Goal: Task Accomplishment & Management: Manage account settings

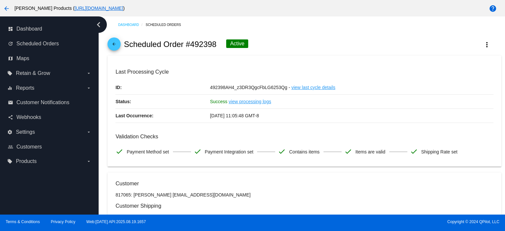
click at [114, 44] on mat-icon "arrow_back" at bounding box center [114, 46] width 8 height 8
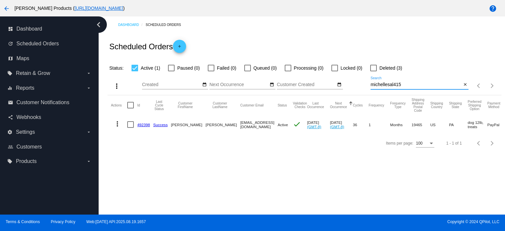
drag, startPoint x: 404, startPoint y: 84, endPoint x: 346, endPoint y: 86, distance: 58.5
click at [346, 87] on div "more_vert Aug Jan Feb Mar [DATE]" at bounding box center [303, 83] width 393 height 23
type input "842922"
click at [139, 123] on link "842922" at bounding box center [143, 125] width 13 height 4
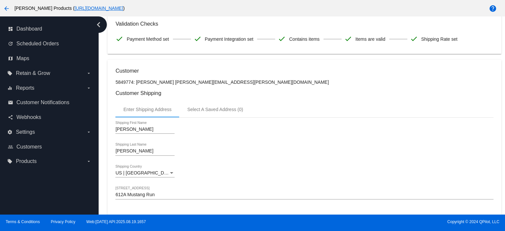
scroll to position [92, 0]
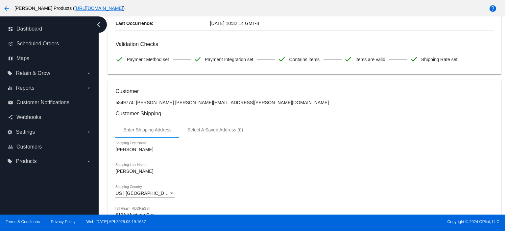
drag, startPoint x: 168, startPoint y: 102, endPoint x: 221, endPoint y: 105, distance: 53.3
copy p "[PERSON_NAME][EMAIL_ADDRESS][PERSON_NAME][DOMAIN_NAME]"
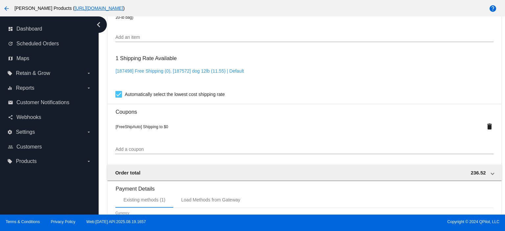
scroll to position [574, 0]
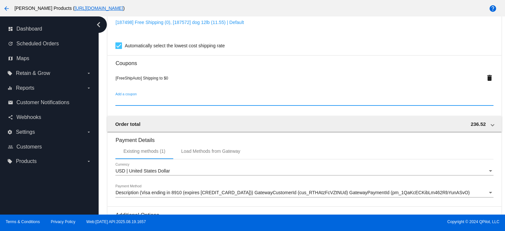
click at [127, 103] on input "Add a coupon" at bounding box center [303, 100] width 377 height 5
type input "r"
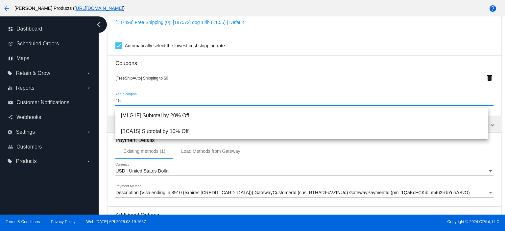
type input "1"
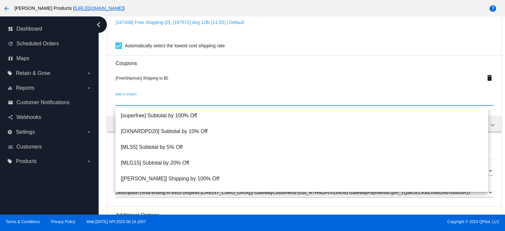
click at [185, 80] on div "[FreeShipAuto] Shipping to $0" at bounding box center [288, 77] width 346 height 5
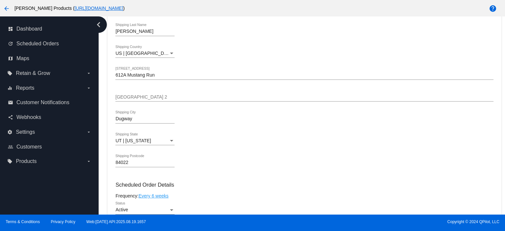
scroll to position [224, 0]
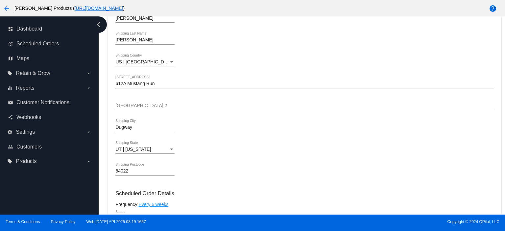
click at [322, 41] on div "[PERSON_NAME] Shipping Last Name" at bounding box center [303, 41] width 377 height 19
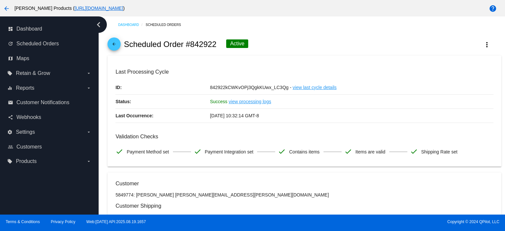
click at [115, 42] on mat-icon "arrow_back" at bounding box center [114, 46] width 8 height 8
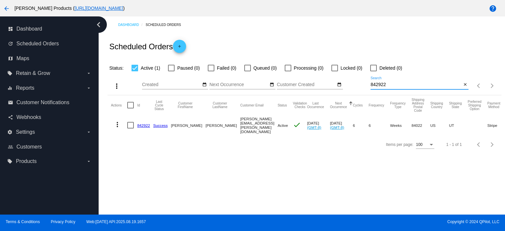
drag, startPoint x: 391, startPoint y: 84, endPoint x: 347, endPoint y: 90, distance: 44.8
click at [347, 90] on div "more_vert Aug Jan Feb Mar [DATE]" at bounding box center [303, 83] width 393 height 23
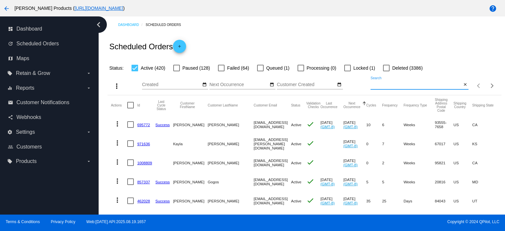
click at [145, 126] on link "695772" at bounding box center [143, 125] width 13 height 4
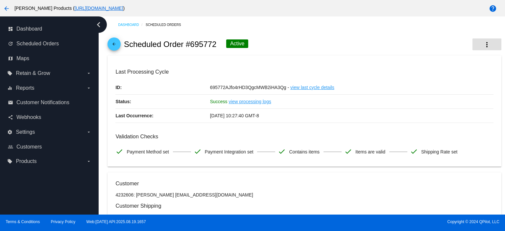
click at [484, 46] on mat-icon "more_vert" at bounding box center [487, 45] width 8 height 8
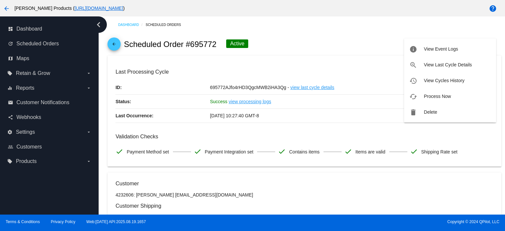
click at [446, 96] on span "Process Now" at bounding box center [436, 96] width 27 height 5
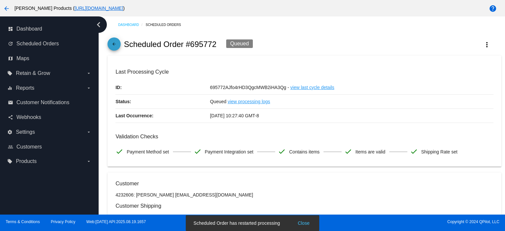
click at [115, 43] on mat-icon "arrow_back" at bounding box center [114, 46] width 8 height 8
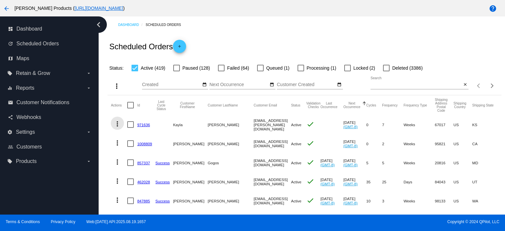
click at [117, 125] on mat-icon "more_vert" at bounding box center [117, 124] width 8 height 8
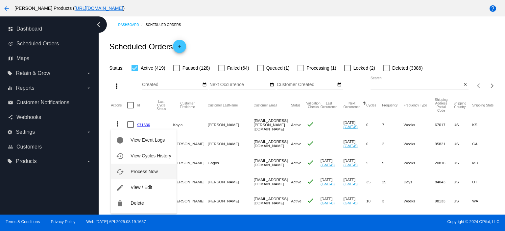
click at [146, 174] on button "cached Process Now" at bounding box center [143, 172] width 65 height 16
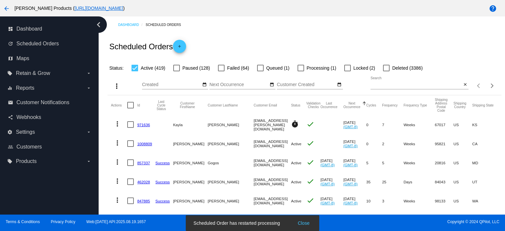
click at [116, 145] on mat-icon "more_vert" at bounding box center [117, 143] width 8 height 8
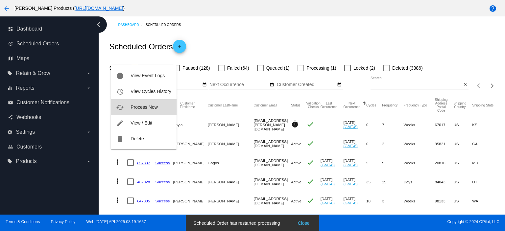
click at [142, 110] on button "cached Process Now" at bounding box center [143, 107] width 65 height 16
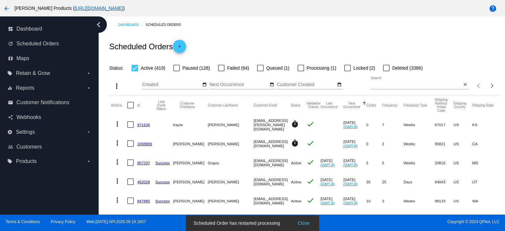
click at [116, 163] on mat-icon "more_vert" at bounding box center [117, 162] width 8 height 8
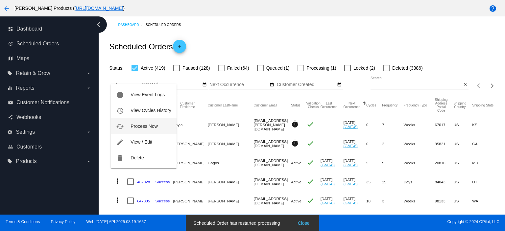
click at [143, 128] on span "Process Now" at bounding box center [143, 126] width 27 height 5
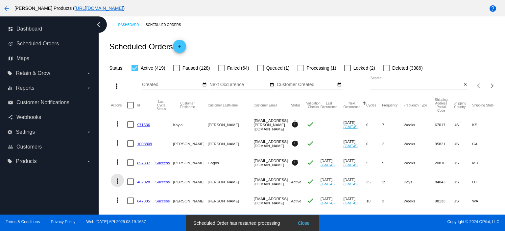
click at [117, 182] on mat-icon "more_vert" at bounding box center [117, 181] width 8 height 8
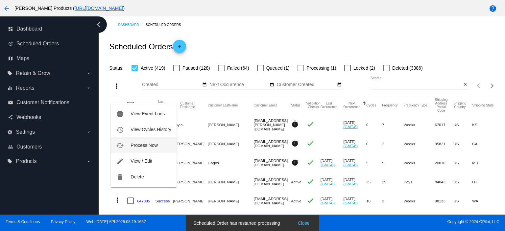
click at [143, 147] on span "Process Now" at bounding box center [143, 145] width 27 height 5
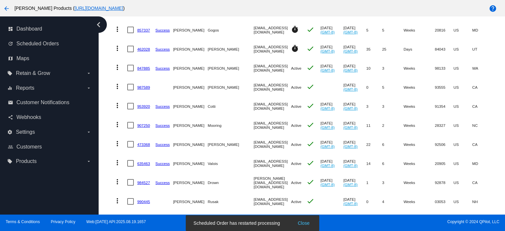
scroll to position [122, 0]
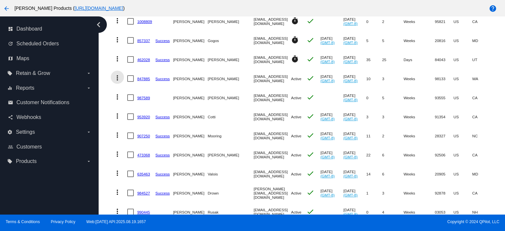
click at [118, 80] on mat-icon "more_vert" at bounding box center [117, 78] width 8 height 8
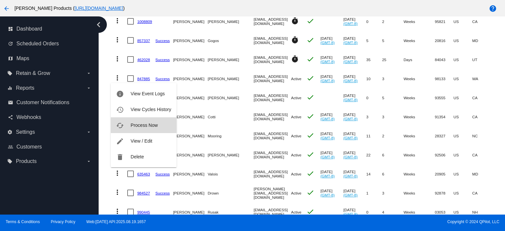
click at [144, 125] on span "Process Now" at bounding box center [143, 125] width 27 height 5
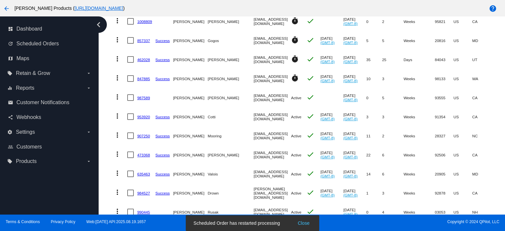
click at [118, 96] on mat-icon "more_vert" at bounding box center [117, 97] width 8 height 8
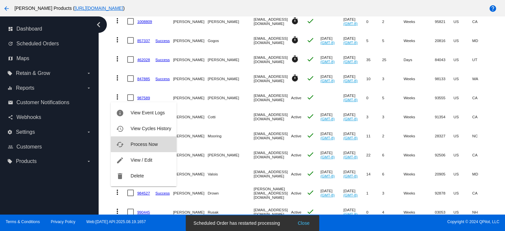
click at [151, 144] on span "Process Now" at bounding box center [143, 144] width 27 height 5
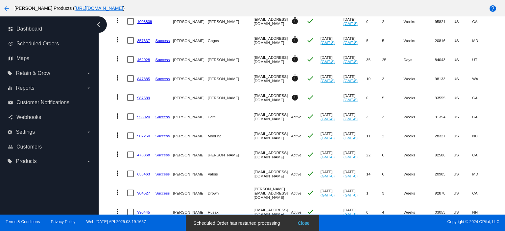
click at [119, 117] on mat-icon "more_vert" at bounding box center [117, 116] width 8 height 8
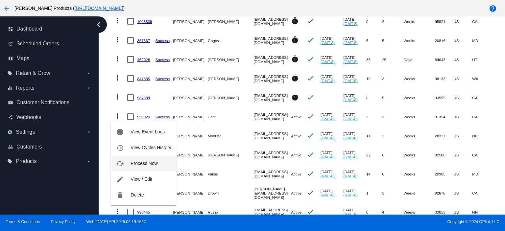
click at [141, 161] on span "Process Now" at bounding box center [143, 163] width 27 height 5
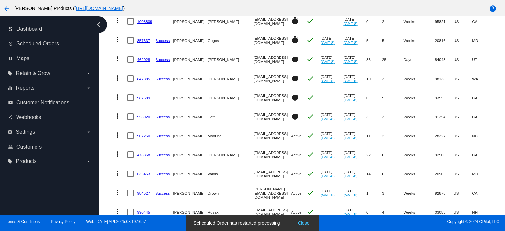
click at [118, 135] on mat-icon "more_vert" at bounding box center [117, 135] width 8 height 8
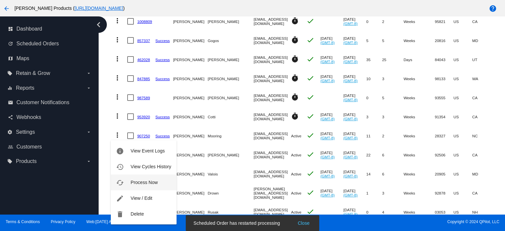
click at [148, 182] on span "Process Now" at bounding box center [143, 182] width 27 height 5
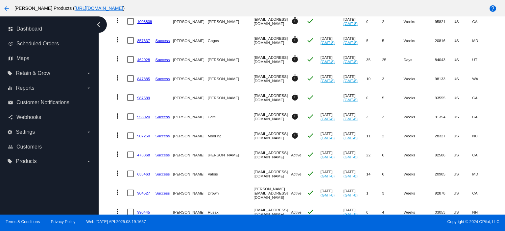
click at [117, 154] on mat-icon "more_vert" at bounding box center [117, 154] width 8 height 8
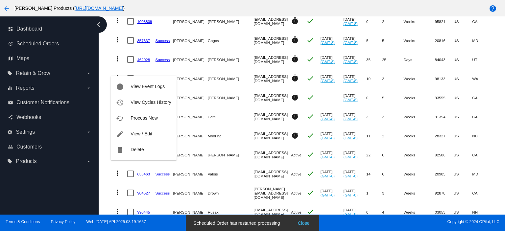
click at [144, 120] on button "cached Process Now" at bounding box center [143, 118] width 65 height 16
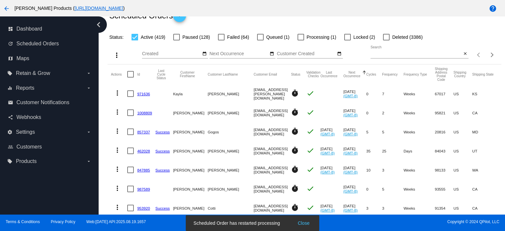
scroll to position [0, 0]
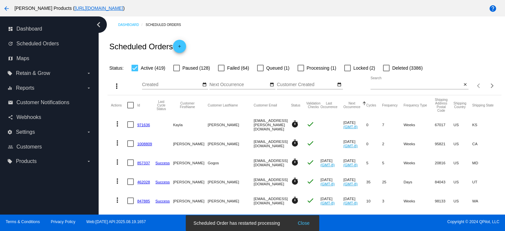
click at [402, 85] on input "Search" at bounding box center [415, 84] width 91 height 5
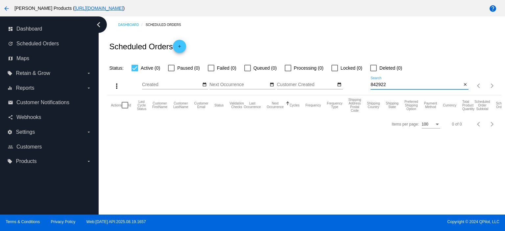
click at [371, 84] on input "842922" at bounding box center [415, 84] width 91 height 5
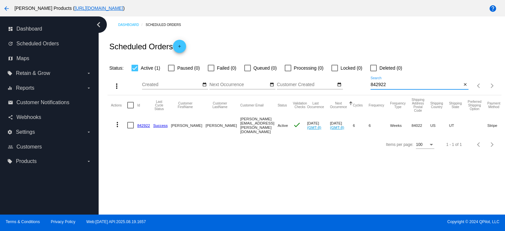
type input "842922"
click at [146, 124] on link "842922" at bounding box center [143, 125] width 13 height 4
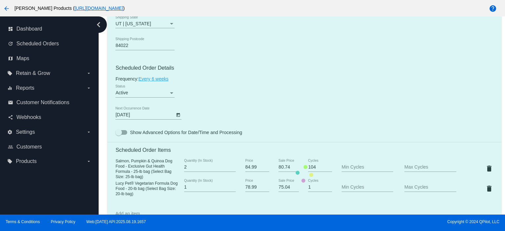
scroll to position [350, 0]
